Goal: Find specific page/section: Find specific page/section

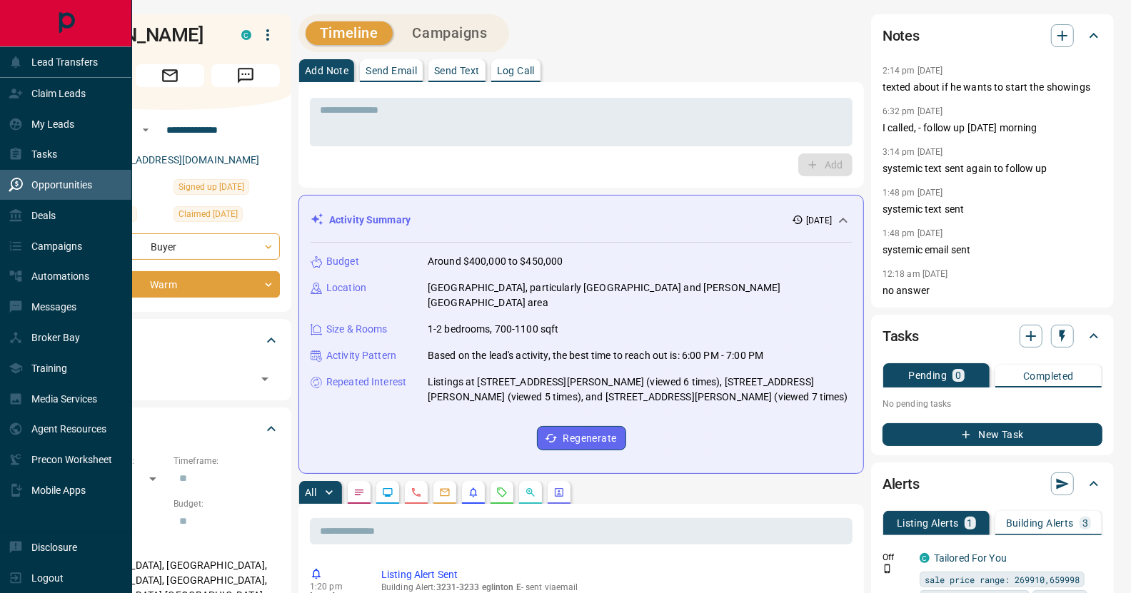
click at [86, 190] on div "Opportunities" at bounding box center [51, 185] width 84 height 24
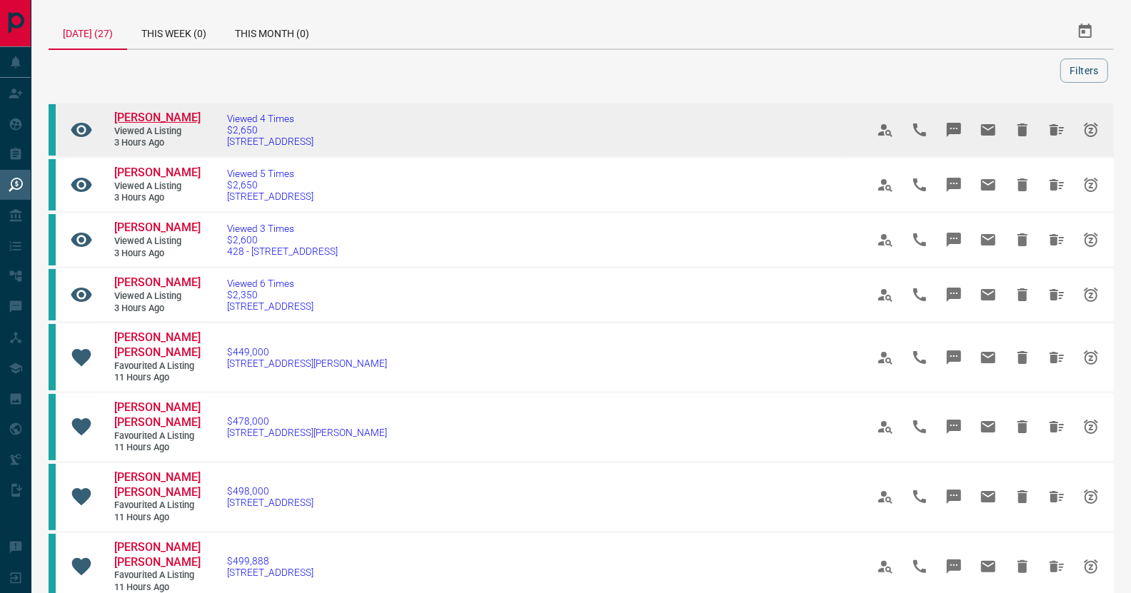
click at [150, 113] on span "[PERSON_NAME]" at bounding box center [157, 118] width 86 height 14
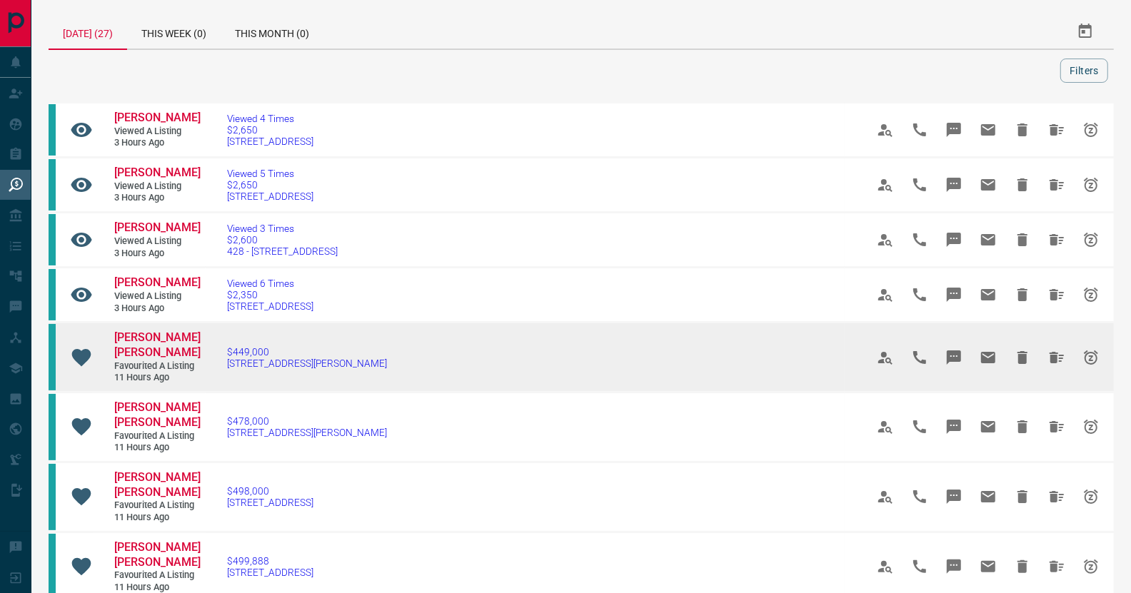
scroll to position [71, 0]
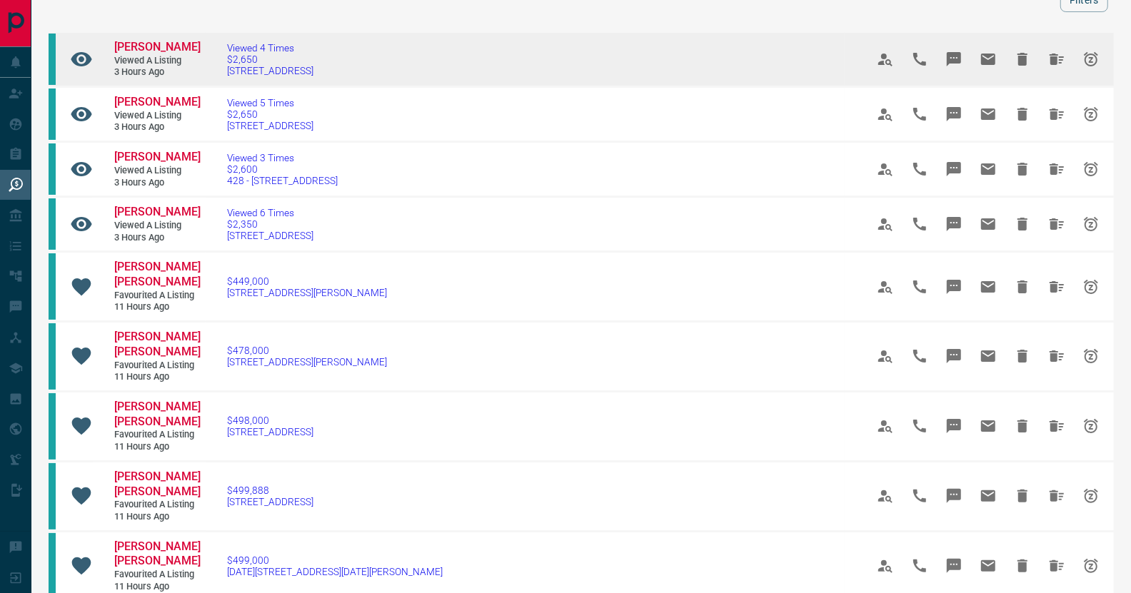
click at [171, 38] on td "[PERSON_NAME] Viewed a Listing 3 hours ago" at bounding box center [146, 59] width 107 height 53
click at [131, 40] on span "[PERSON_NAME]" at bounding box center [157, 47] width 86 height 14
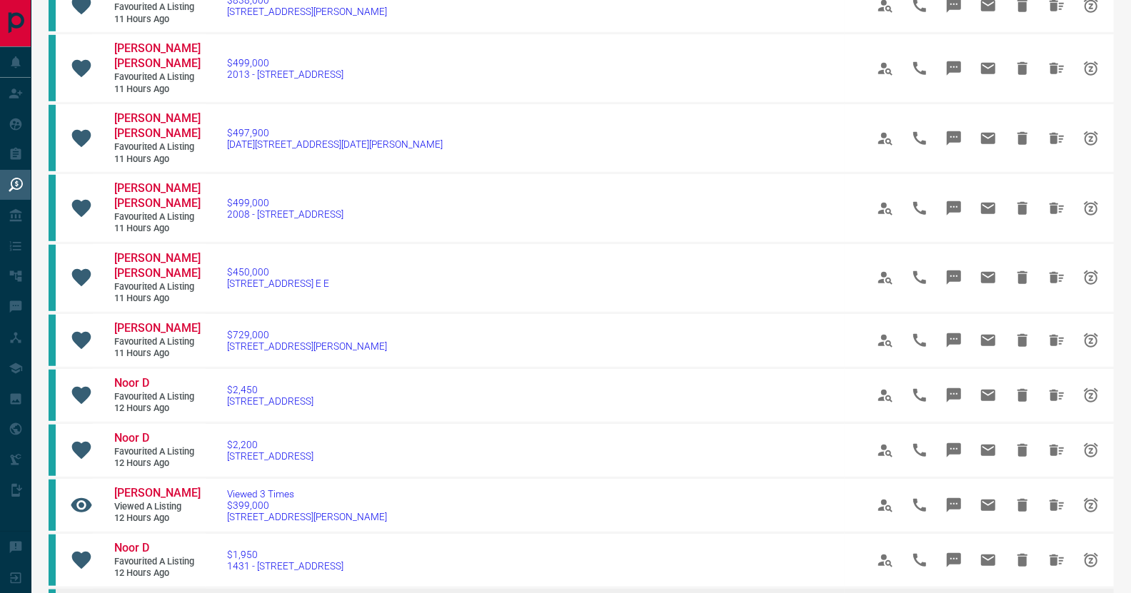
scroll to position [784, 0]
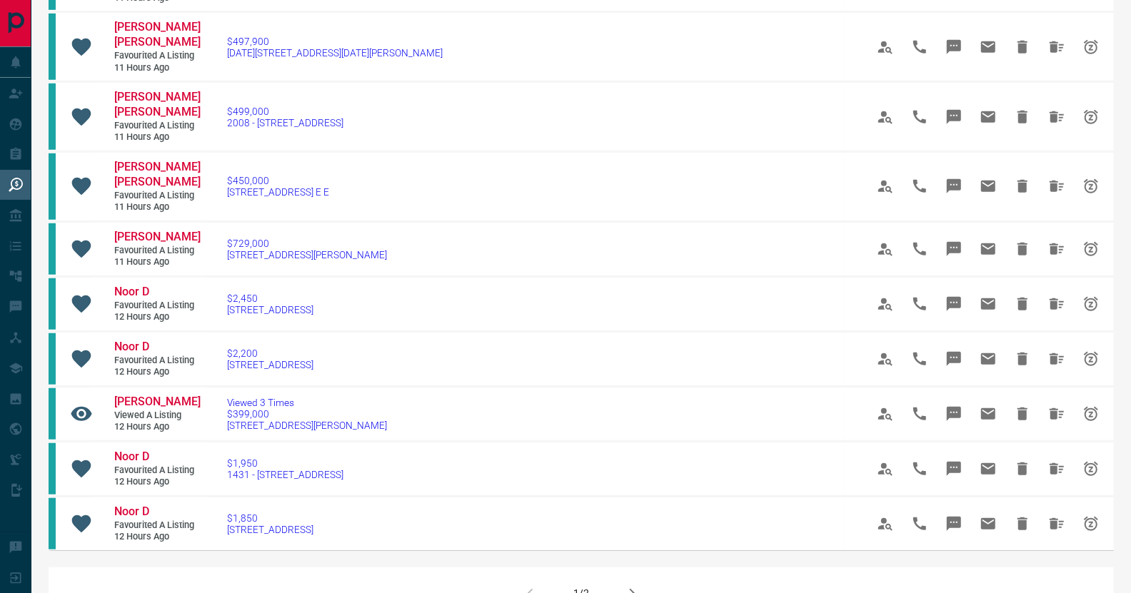
click at [632, 585] on icon "button" at bounding box center [631, 593] width 17 height 17
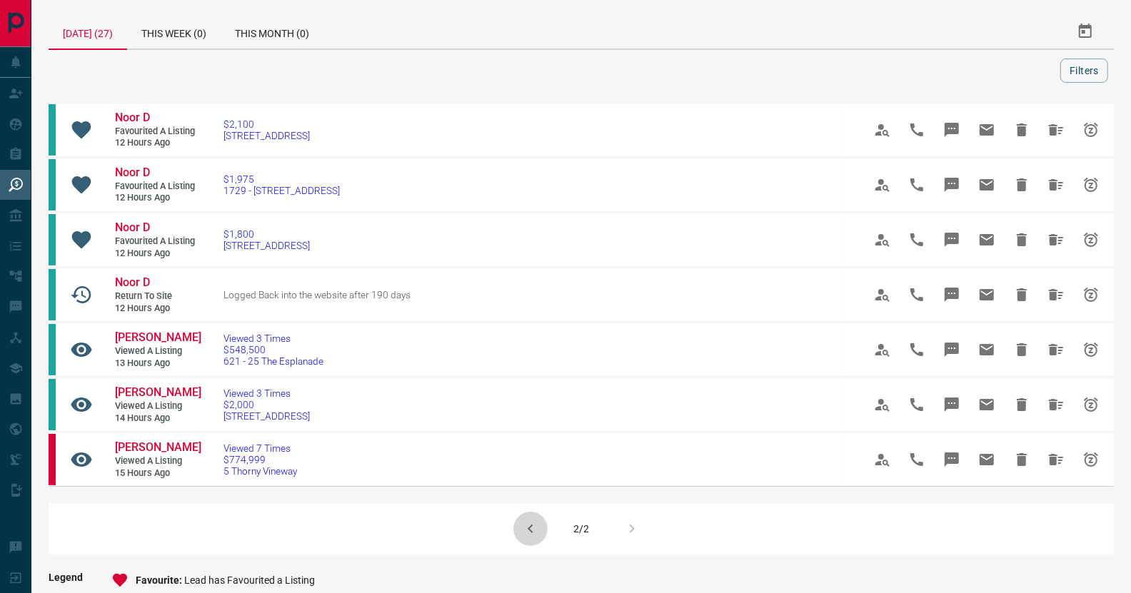
click at [525, 538] on icon "button" at bounding box center [530, 528] width 17 height 17
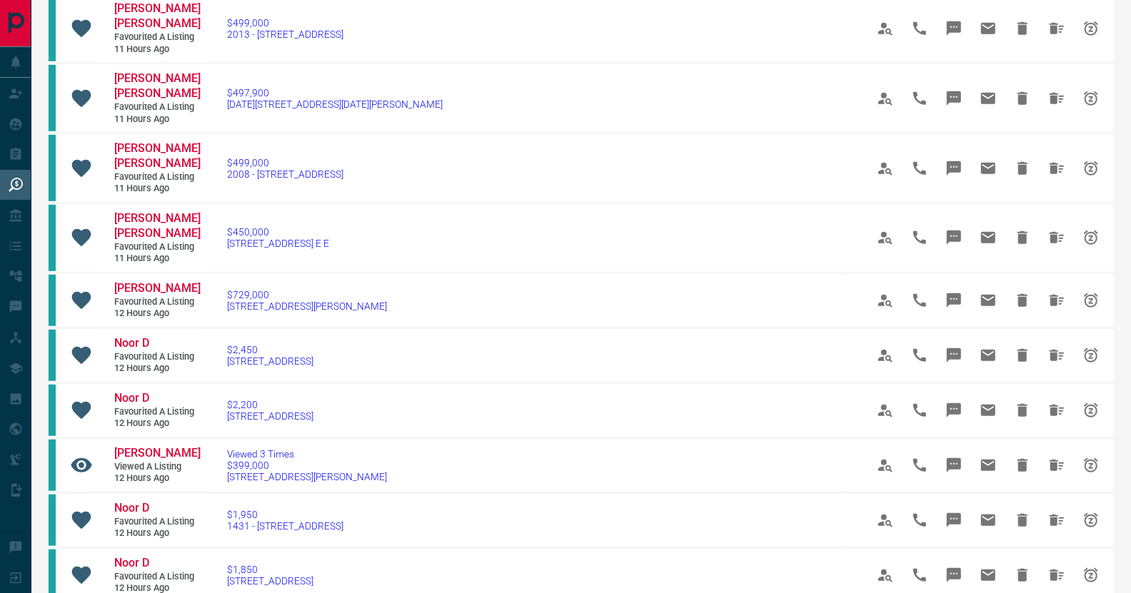
scroll to position [713, 0]
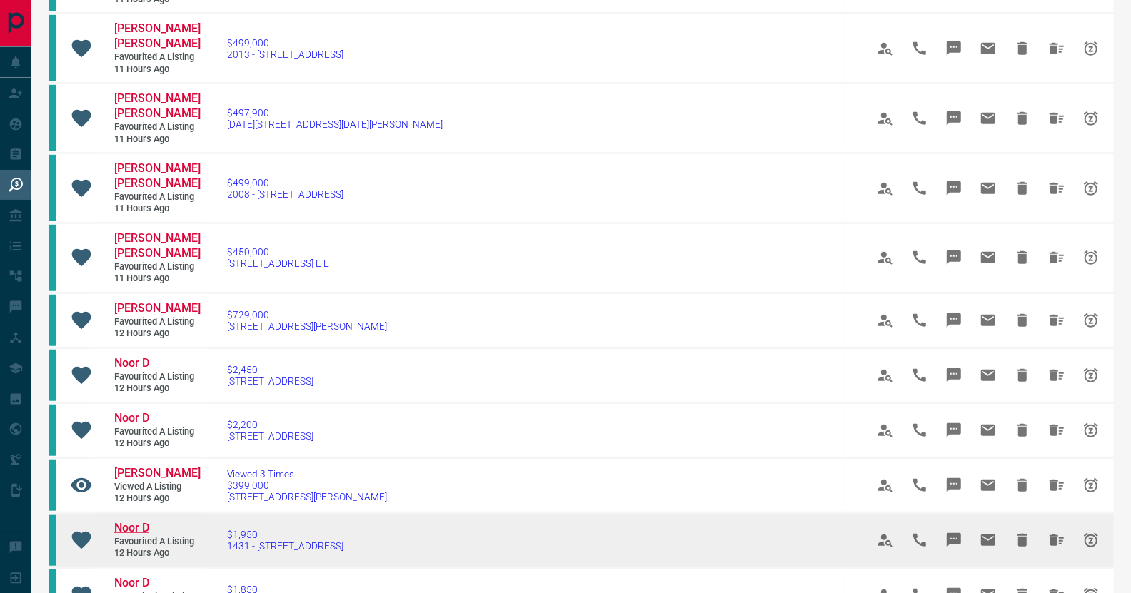
click at [126, 521] on span "Noor D" at bounding box center [131, 528] width 35 height 14
